Goal: Task Accomplishment & Management: Manage account settings

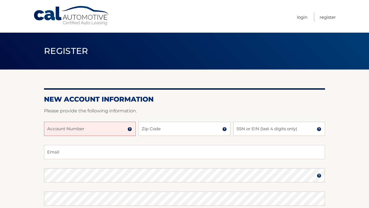
click at [115, 128] on input "Account Number" at bounding box center [90, 129] width 92 height 14
paste input "44456018792"
type input "44456018792"
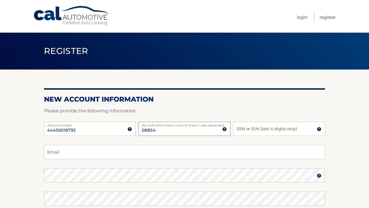
type input "08854"
click at [247, 129] on input "SSN or EIN (last 4 digits only)" at bounding box center [279, 129] width 92 height 14
type input "5859"
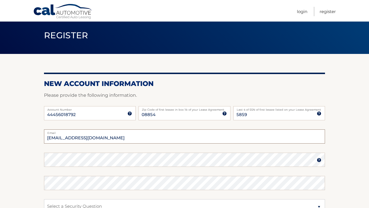
scroll to position [53, 0]
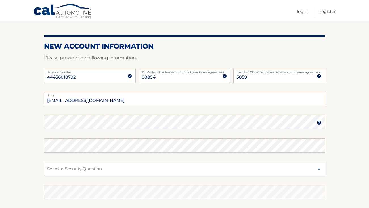
type input "imaannq@gmail.com"
select select "2"
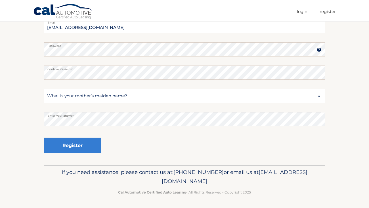
scroll to position [126, 0]
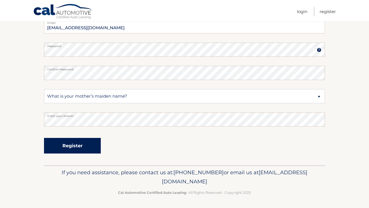
click at [82, 145] on button "Register" at bounding box center [72, 146] width 57 height 16
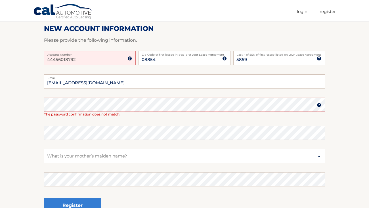
scroll to position [89, 0]
click at [129, 59] on img at bounding box center [129, 58] width 5 height 5
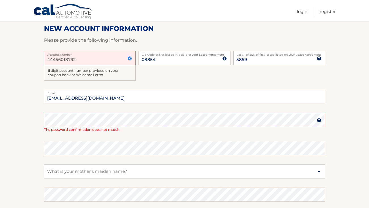
click at [120, 56] on input "44456018792" at bounding box center [90, 58] width 92 height 14
click at [95, 77] on div "11 digit account number provided on your coupon book or Welcome Letter" at bounding box center [90, 73] width 92 height 16
click at [131, 57] on img at bounding box center [129, 58] width 5 height 5
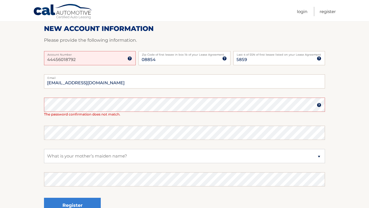
click at [108, 58] on input "44456018792" at bounding box center [90, 58] width 92 height 14
type input "44456018792"
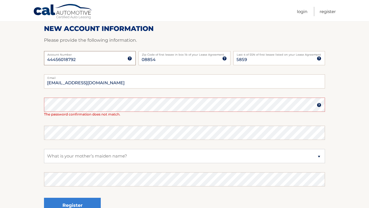
click at [72, 205] on button "Register" at bounding box center [72, 206] width 57 height 16
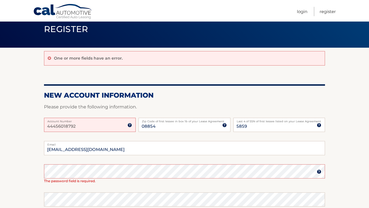
scroll to position [23, 0]
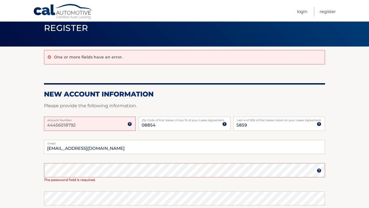
click at [102, 120] on label "Account Number" at bounding box center [90, 119] width 92 height 5
click at [102, 120] on input "44456018792" at bounding box center [90, 124] width 92 height 14
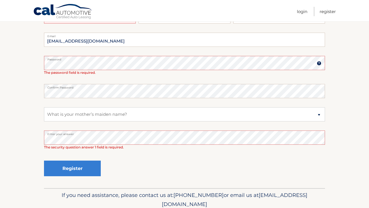
scroll to position [131, 0]
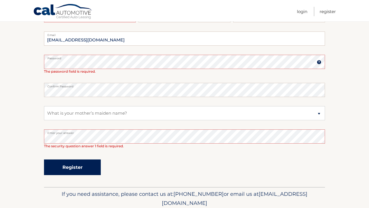
click at [66, 164] on button "Register" at bounding box center [72, 168] width 57 height 16
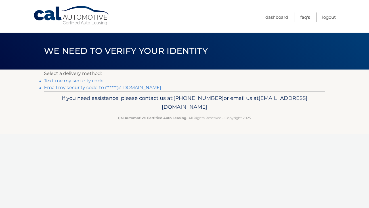
click at [89, 80] on link "Text me my security code" at bounding box center [74, 80] width 60 height 5
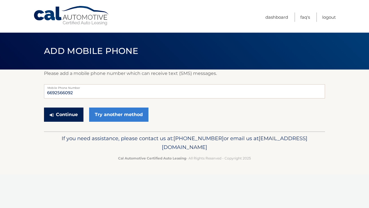
click at [78, 114] on button "Continue" at bounding box center [63, 115] width 39 height 14
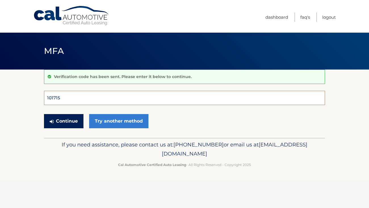
type input "101715"
click at [64, 121] on button "Continue" at bounding box center [63, 121] width 39 height 14
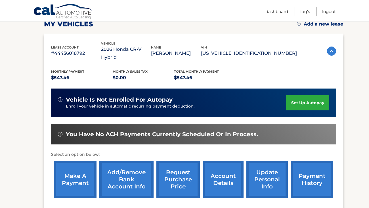
scroll to position [87, 0]
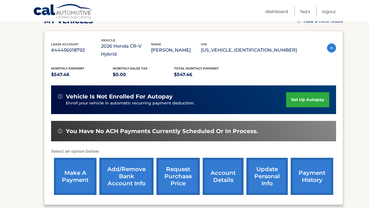
click at [299, 92] on link "set up autopay" at bounding box center [307, 99] width 43 height 15
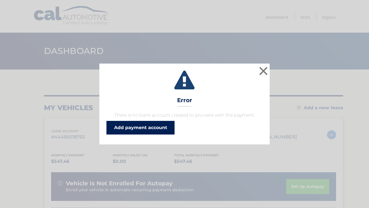
click at [153, 131] on link "Add payment account" at bounding box center [140, 128] width 68 height 14
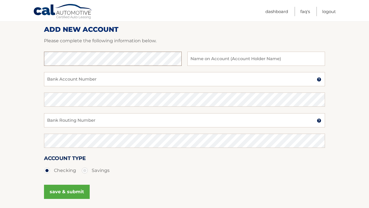
scroll to position [70, 0]
